Goal: Task Accomplishment & Management: Complete application form

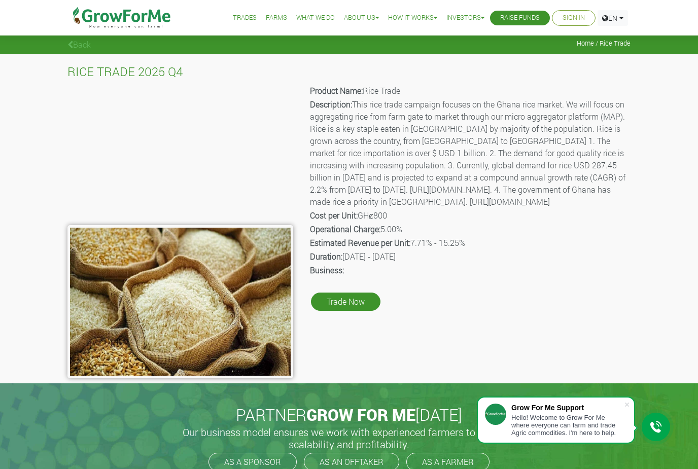
click at [577, 16] on link "Sign In" at bounding box center [573, 18] width 22 height 11
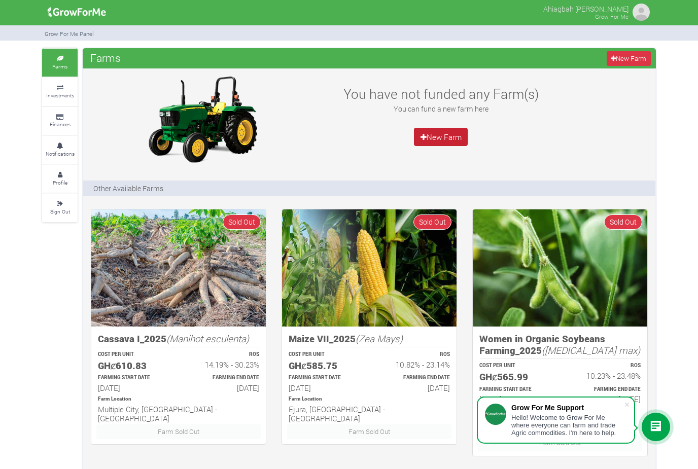
click at [436, 139] on link "New Farm" at bounding box center [441, 137] width 54 height 18
